Goal: Task Accomplishment & Management: Use online tool/utility

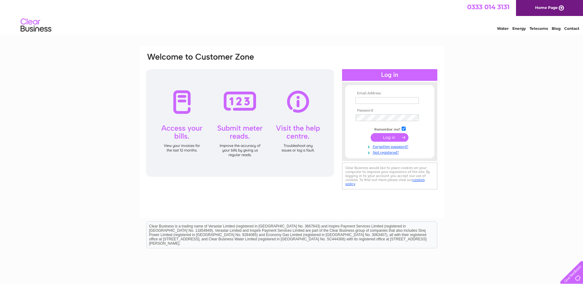
type input "briansangling@hotmail.com"
click at [392, 134] on input "submit" at bounding box center [390, 137] width 38 height 9
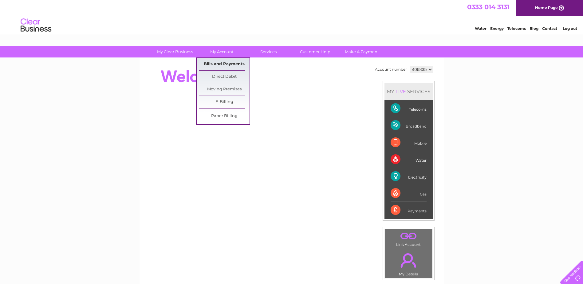
click at [231, 62] on link "Bills and Payments" at bounding box center [224, 64] width 51 height 12
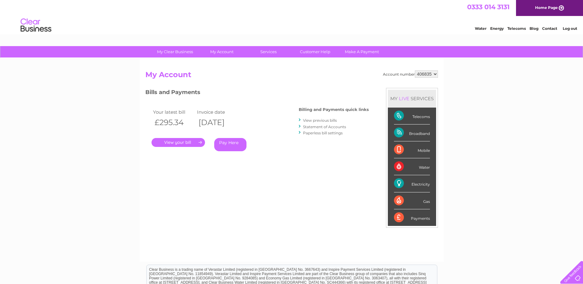
click at [184, 141] on link "." at bounding box center [179, 142] width 54 height 9
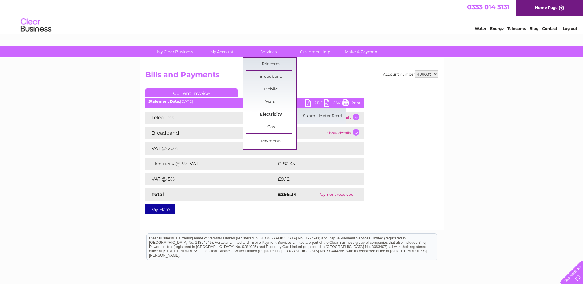
click at [276, 114] on link "Electricity" at bounding box center [271, 115] width 51 height 12
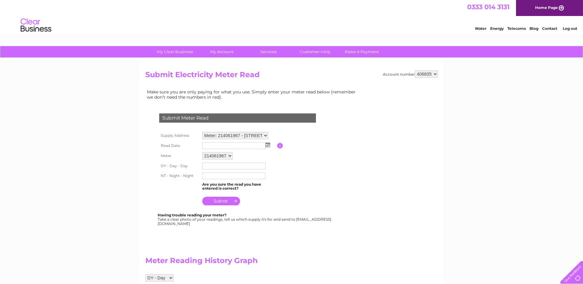
click at [267, 145] on img at bounding box center [268, 144] width 5 height 5
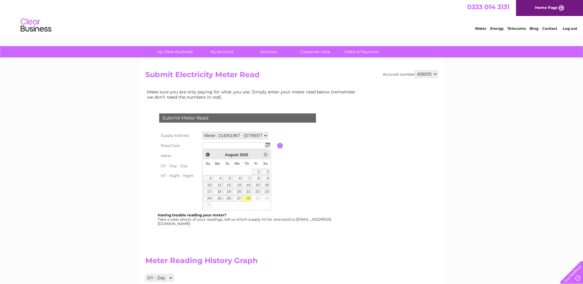
click at [247, 198] on link "28" at bounding box center [247, 199] width 9 height 6
type input "[DATE]"
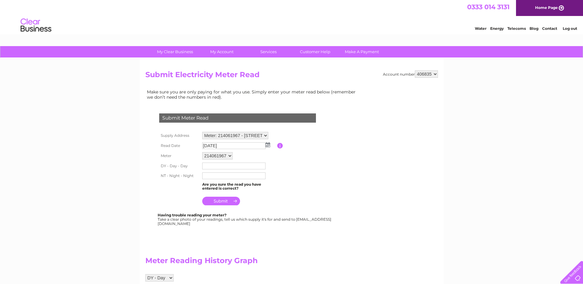
click at [232, 168] on input "text" at bounding box center [233, 166] width 63 height 7
click at [207, 165] on input "text" at bounding box center [234, 166] width 64 height 7
type input "82580"
click at [227, 176] on input "text" at bounding box center [234, 176] width 64 height 7
type input "92337"
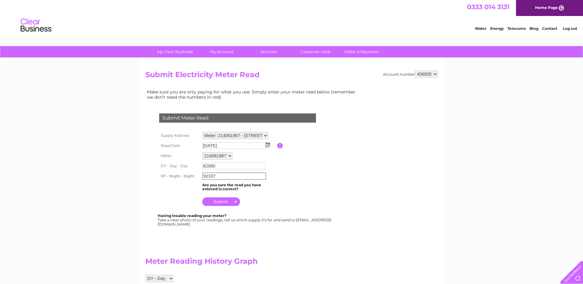
click at [224, 199] on input "submit" at bounding box center [221, 201] width 38 height 9
